Goal: Information Seeking & Learning: Understand process/instructions

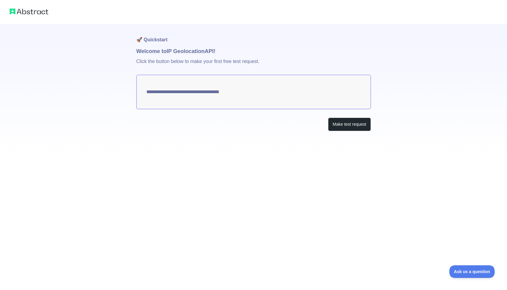
type textarea "**********"
click at [347, 121] on button "Make test request" at bounding box center [349, 125] width 43 height 14
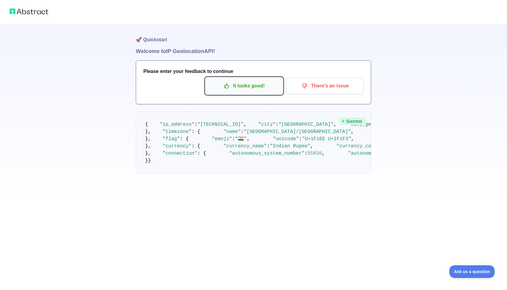
click at [249, 87] on p "It looks good!" at bounding box center [244, 86] width 68 height 10
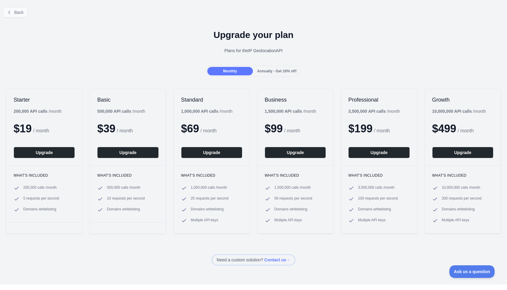
click at [11, 9] on button "Back" at bounding box center [15, 12] width 24 height 10
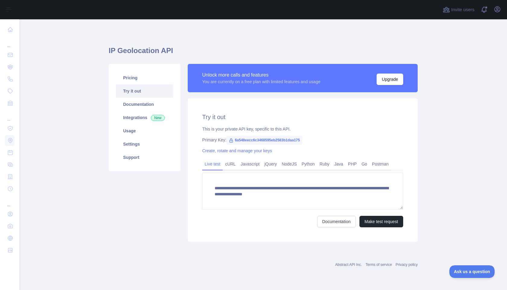
click at [128, 92] on link "Try it out" at bounding box center [144, 90] width 57 height 13
click at [133, 107] on link "Documentation" at bounding box center [144, 104] width 57 height 13
click at [237, 141] on span "6a548eecc6c3468595eb2583b1daa175" at bounding box center [264, 140] width 76 height 9
drag, startPoint x: 233, startPoint y: 137, endPoint x: 276, endPoint y: 146, distance: 43.7
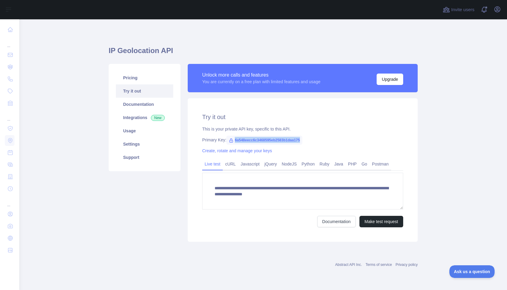
click at [276, 146] on div "**********" at bounding box center [303, 170] width 230 height 144
click at [246, 162] on link "Javascript" at bounding box center [250, 164] width 24 height 10
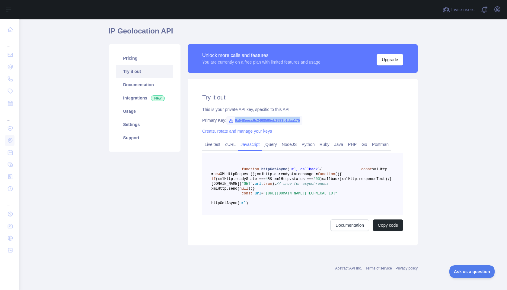
scroll to position [30, 0]
copy span "6a548eecc6c3468595eb2583b1daa175"
click at [312, 117] on div "Primary Key: 6a548eecc6c3468595eb2583b1daa175" at bounding box center [302, 120] width 201 height 6
